Goal: Complete application form: Complete application form

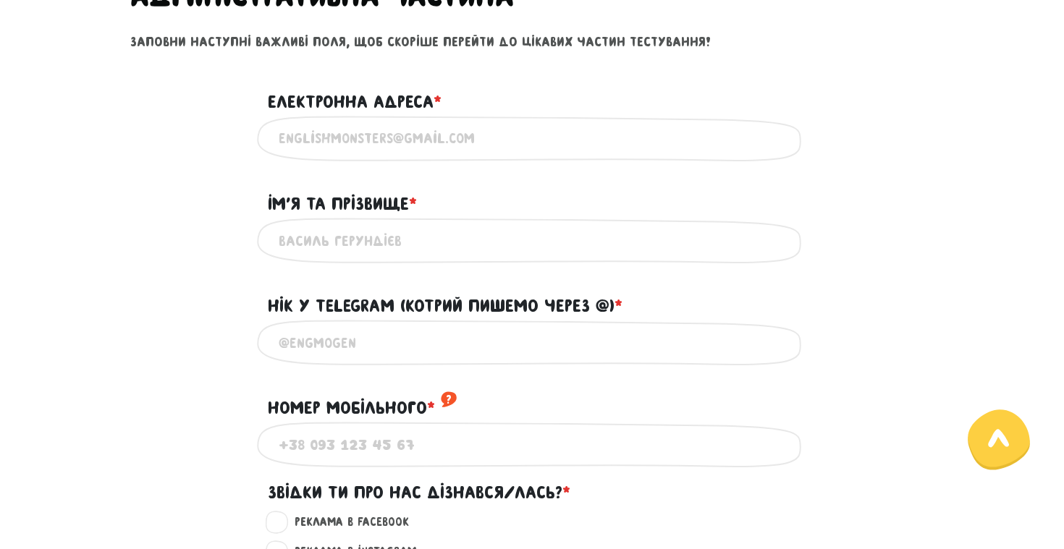
scroll to position [738, 0]
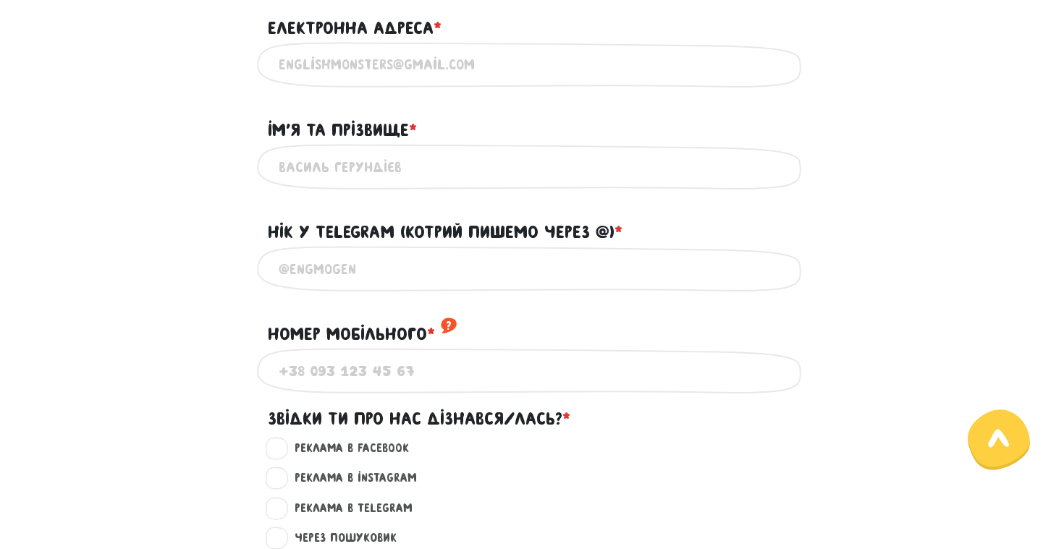
click at [483, 270] on input "Нік у Telegram (котрий пишемо через @) * ?" at bounding box center [532, 269] width 507 height 33
type input "[PERSON_NAME]"
click at [455, 52] on input "Електронна адреса * ?" at bounding box center [532, 64] width 507 height 33
type input "[EMAIL_ADDRESS][DOMAIN_NAME]"
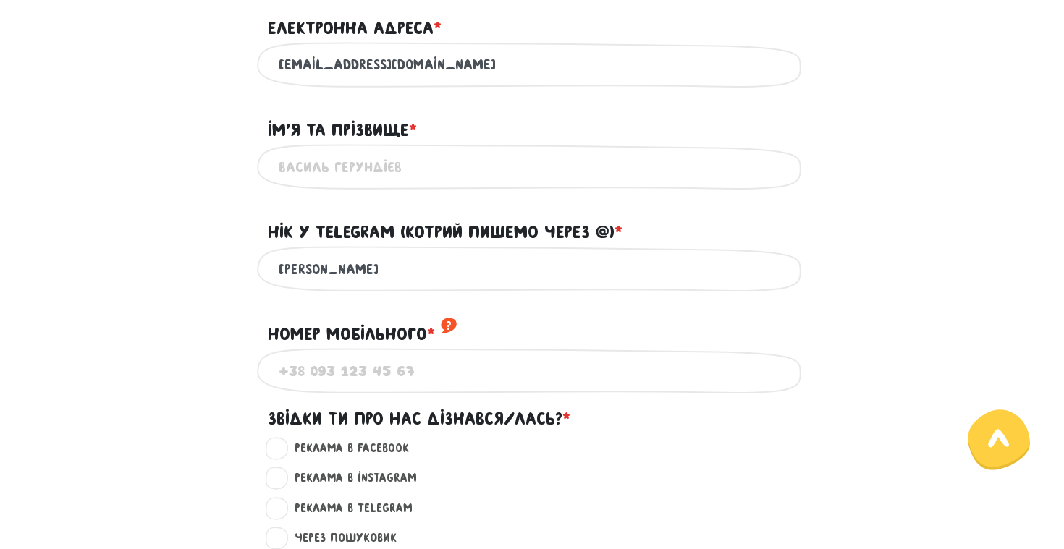
type input "[PERSON_NAME]"
type input "[PHONE_NUMBER]"
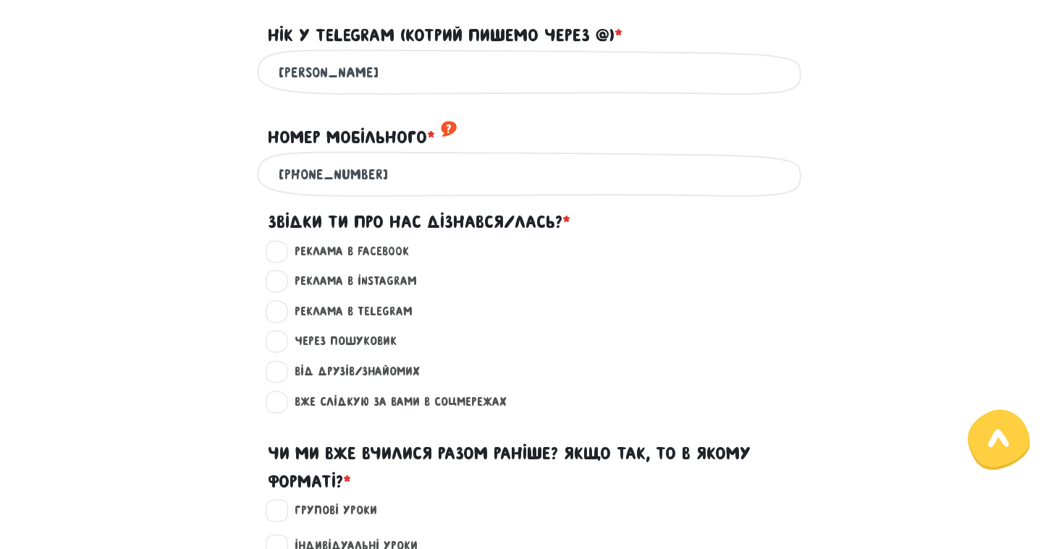
click at [378, 321] on label "Реклама в Telegram ?" at bounding box center [347, 312] width 130 height 19
click at [283, 317] on input "Реклама в Telegram ?" at bounding box center [277, 310] width 12 height 14
radio input "true"
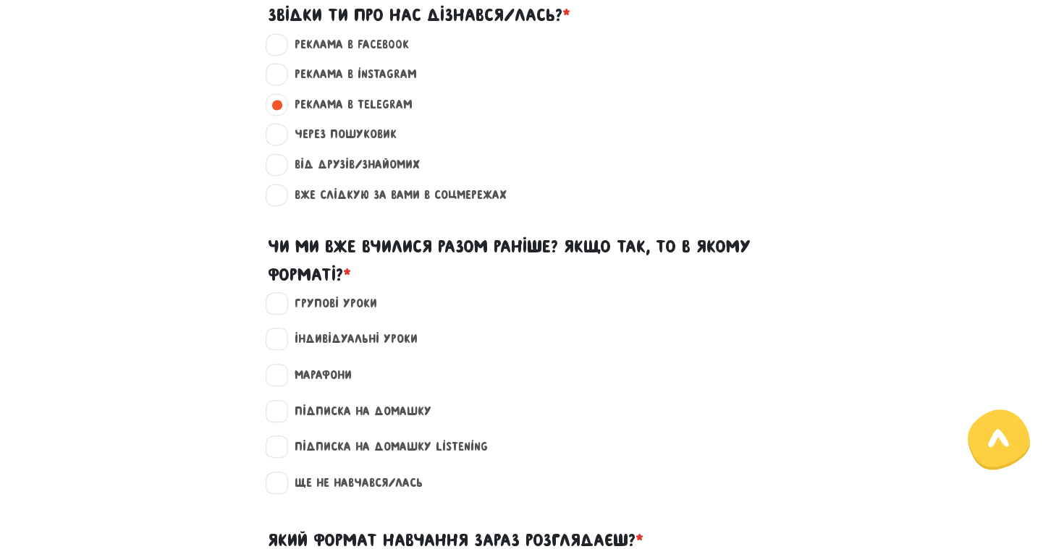
click at [351, 349] on label "Індивідуальні уроки" at bounding box center [349, 339] width 135 height 19
click at [283, 344] on input "Індивідуальні уроки" at bounding box center [277, 337] width 12 height 14
checkbox input "true"
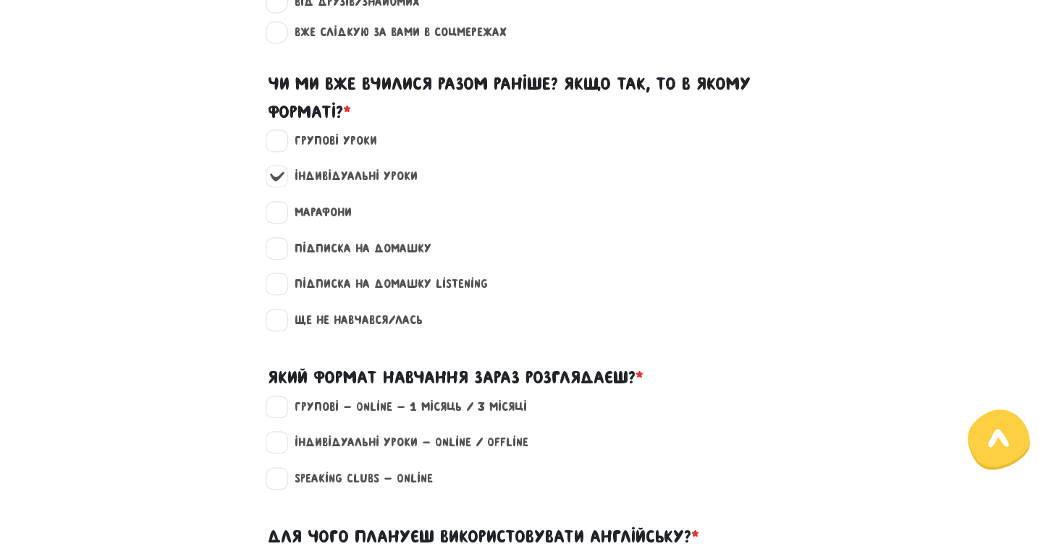
scroll to position [1600, 0]
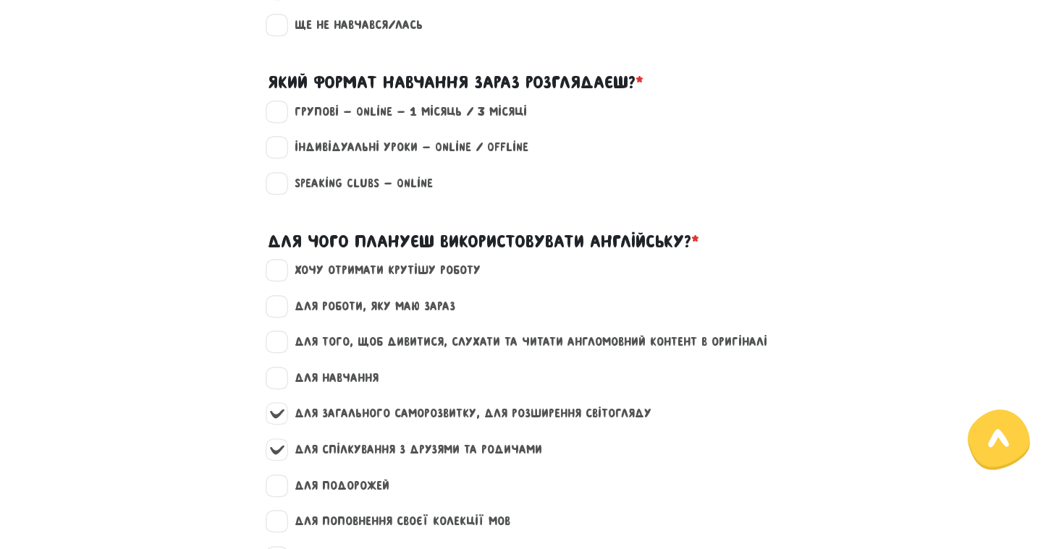
click at [384, 156] on label "Індивідуальні уроки - Online / Offline" at bounding box center [405, 147] width 246 height 19
click at [283, 153] on input "Індивідуальні уроки - Online / Offline" at bounding box center [277, 145] width 12 height 14
checkbox input "true"
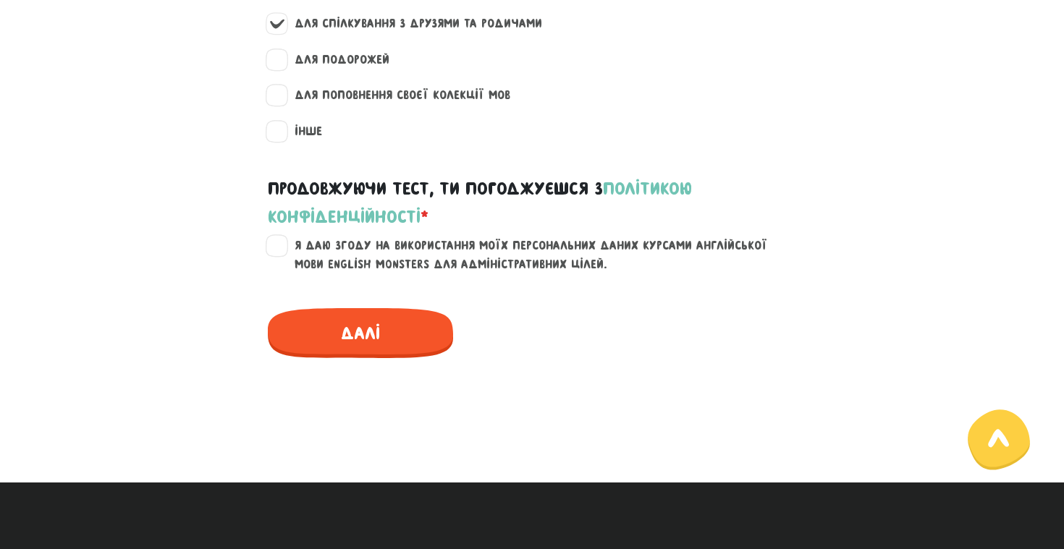
click at [321, 274] on label "Я даю згоду на використання моїх персональних даних курсами англійської мови En…" at bounding box center [540, 255] width 517 height 37
click at [283, 251] on input "Я даю згоду на використання моїх персональних даних курсами англійської мови En…" at bounding box center [277, 244] width 12 height 14
checkbox input "true"
click at [361, 341] on span "Далі" at bounding box center [360, 333] width 185 height 50
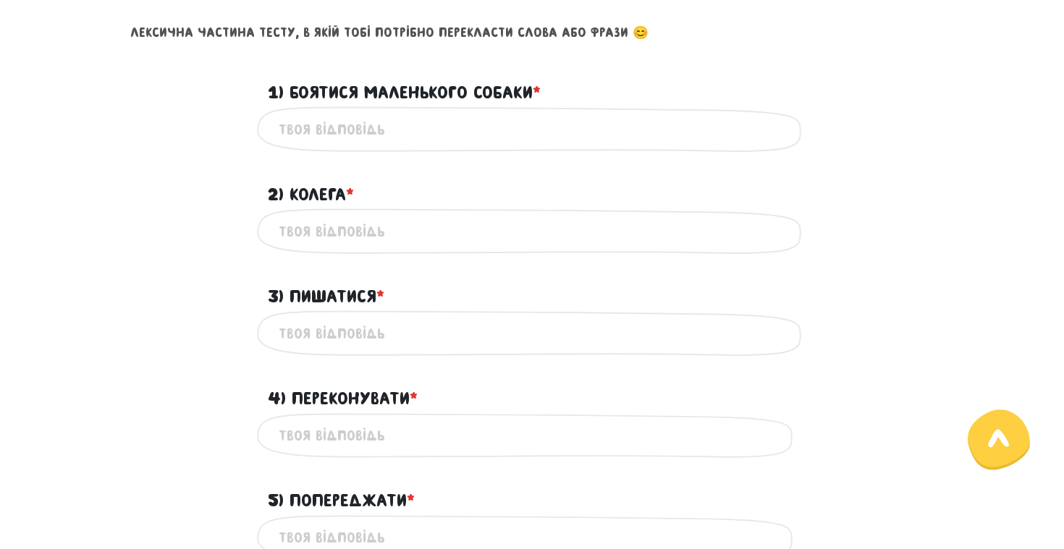
scroll to position [622, 0]
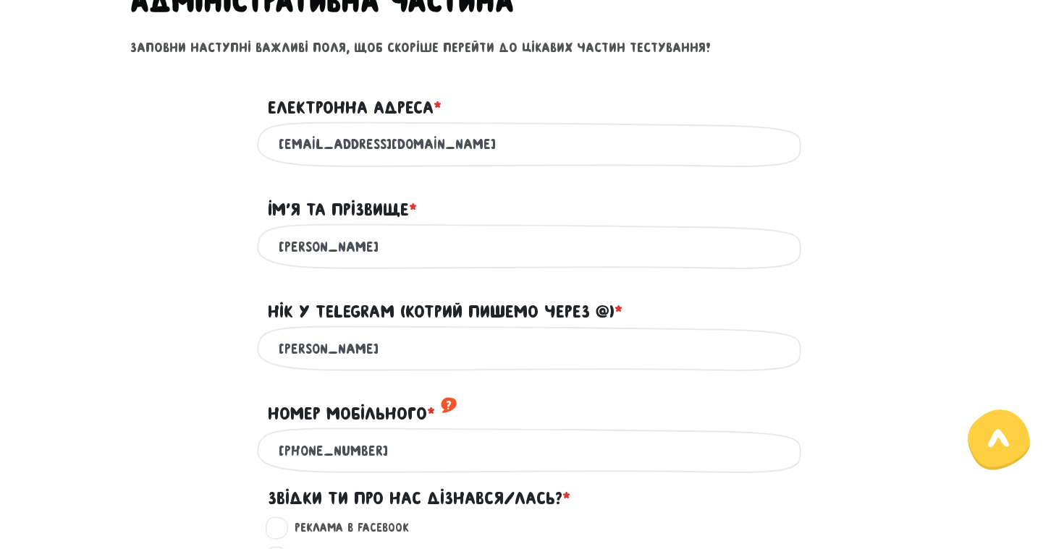
scroll to position [670, 0]
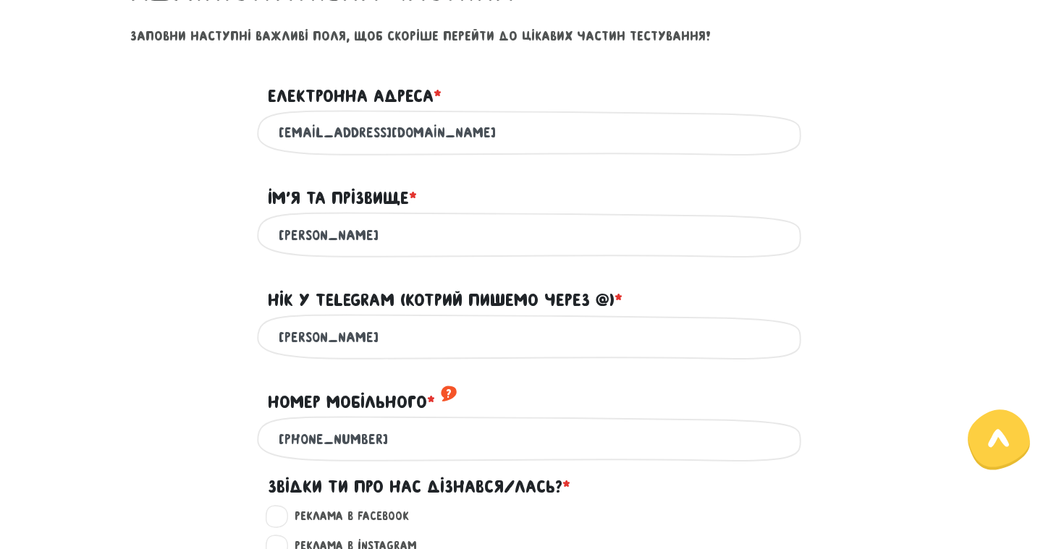
click at [368, 347] on input "[PERSON_NAME]" at bounding box center [532, 337] width 507 height 33
drag, startPoint x: 368, startPoint y: 347, endPoint x: 173, endPoint y: 342, distance: 194.7
click at [173, 342] on div "[PERSON_NAME] Напиши свій нік або телефон, за яким тебе можна знайти в телеграмі" at bounding box center [531, 337] width 825 height 46
click at [463, 344] on input "Нік у Telegram (котрий пишемо через @) * ?" at bounding box center [532, 337] width 507 height 33
type input "@"
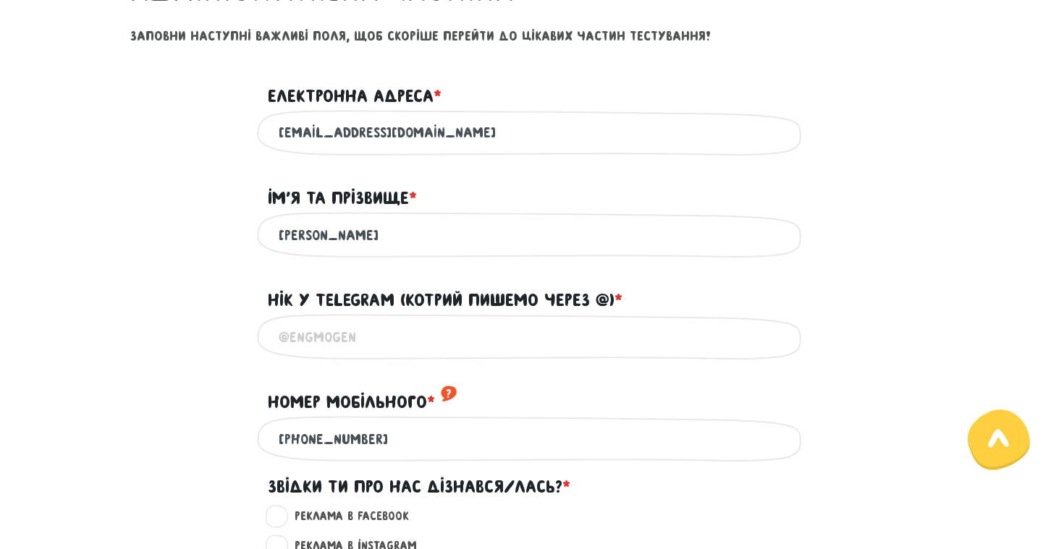
click at [177, 415] on div "Номер мобільного * ?" at bounding box center [531, 393] width 825 height 45
click at [328, 455] on input "[PHONE_NUMBER]" at bounding box center [532, 439] width 507 height 33
drag, startPoint x: 420, startPoint y: 459, endPoint x: 123, endPoint y: 436, distance: 297.6
click at [123, 436] on div "[PHONE_NUMBER] Використовуй тільки цифри" at bounding box center [531, 439] width 825 height 46
type input "к"
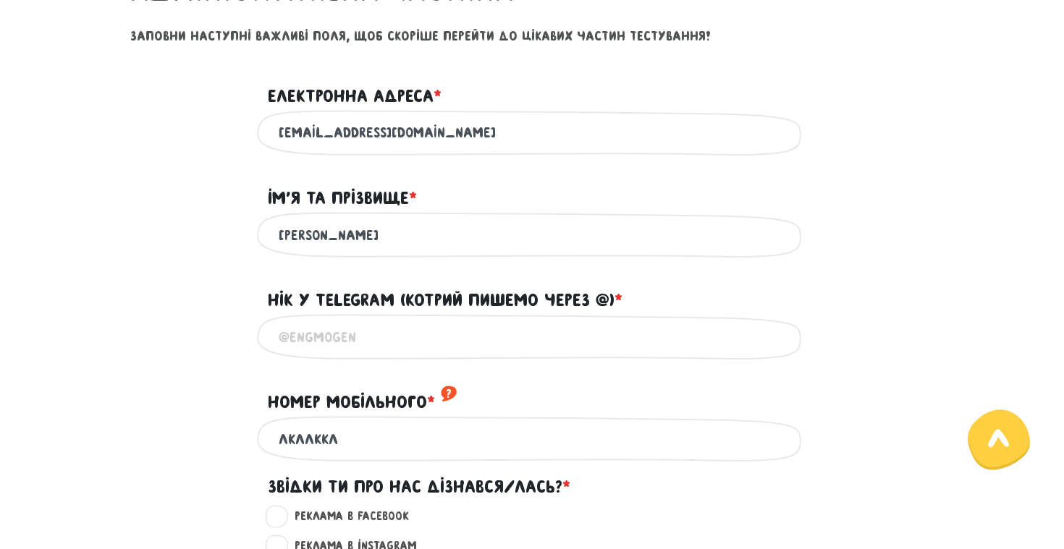
type input "лкллккл"
click at [317, 353] on input "Нік у Telegram (котрий пишемо через @) * ?" at bounding box center [532, 337] width 507 height 33
type input "[PERSON_NAME]"
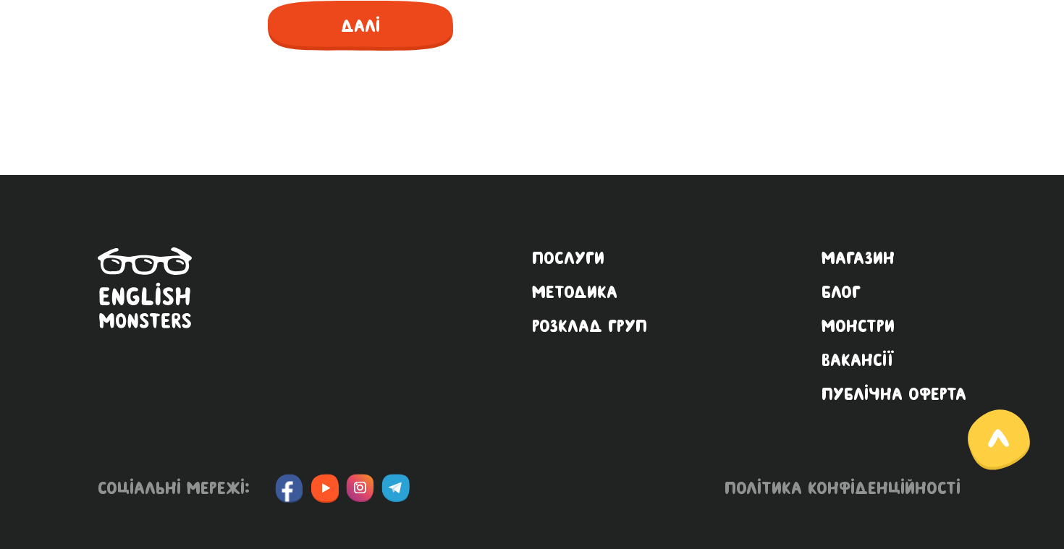
click at [362, 35] on span "Далі" at bounding box center [360, 26] width 185 height 50
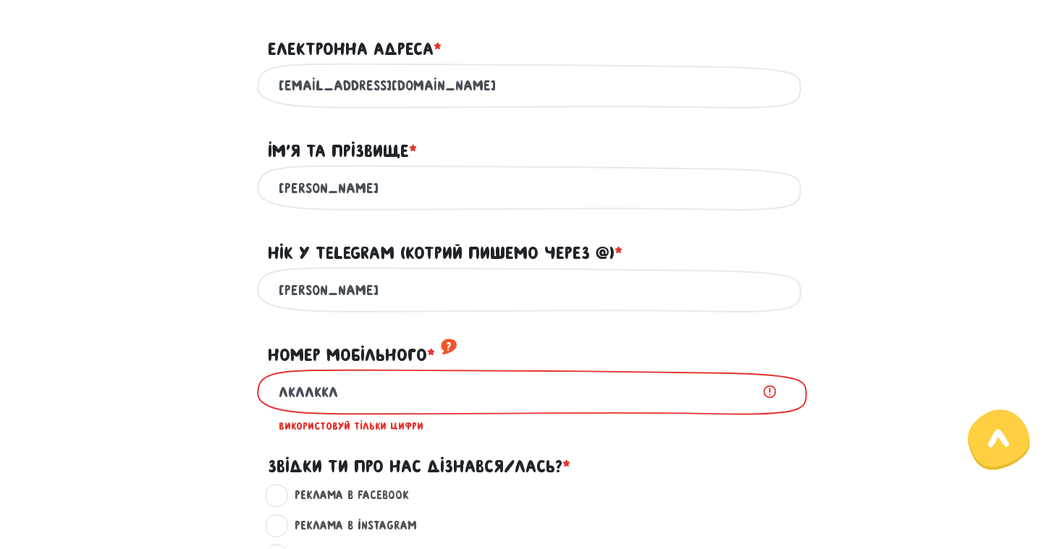
scroll to position [692, 0]
